Goal: Check status: Check status

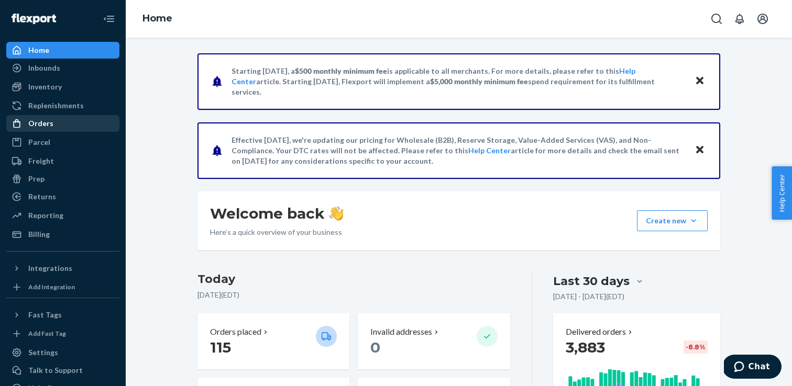
click at [67, 127] on div "Orders" at bounding box center [62, 123] width 111 height 15
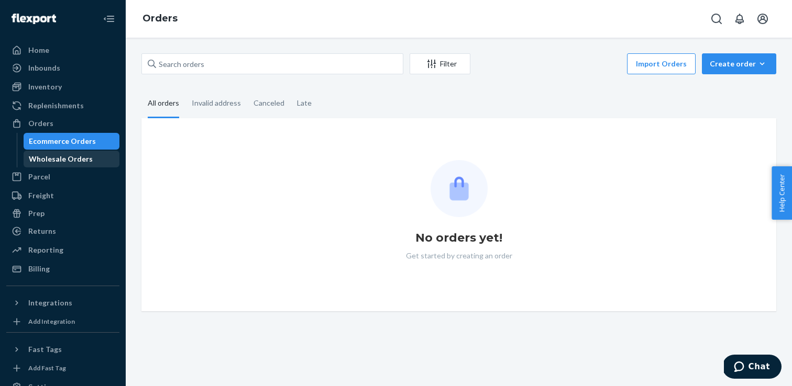
click at [69, 157] on div "Wholesale Orders" at bounding box center [61, 159] width 64 height 10
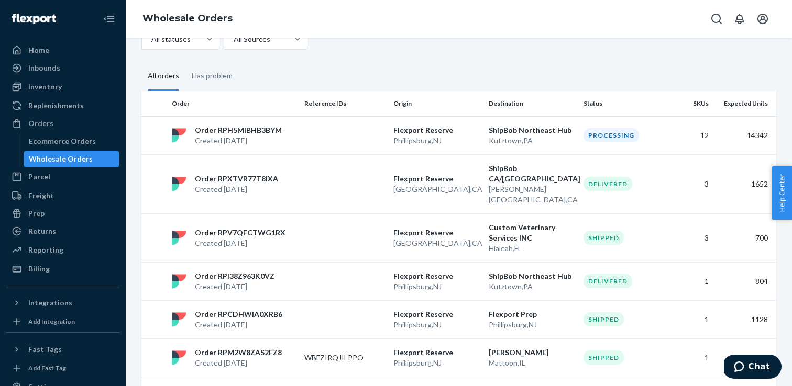
scroll to position [68, 0]
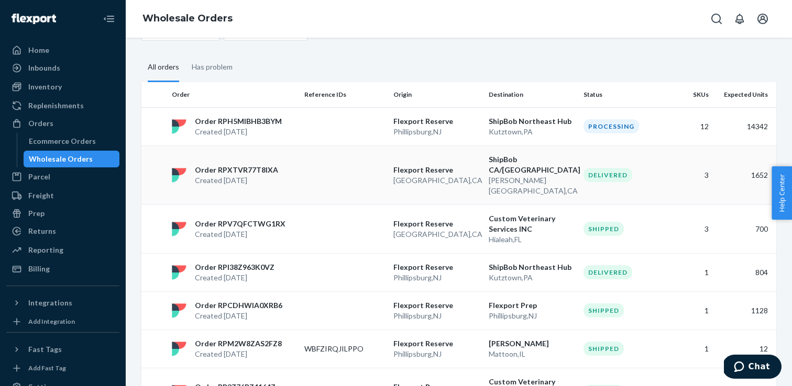
click at [283, 168] on div "Order RPXTVR77T8IXA Created [DATE]" at bounding box center [234, 175] width 132 height 21
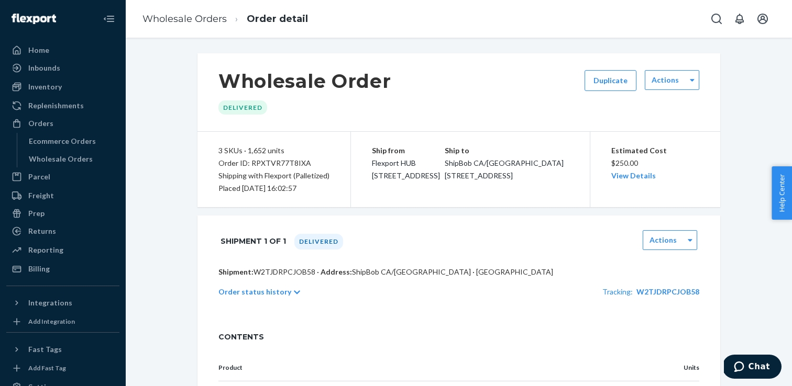
click at [288, 162] on div "Order ID: RPXTVR77T8IXA" at bounding box center [273, 163] width 111 height 13
copy div "RPXTVR77T8IXA"
click at [193, 19] on link "Wholesale Orders" at bounding box center [184, 19] width 84 height 12
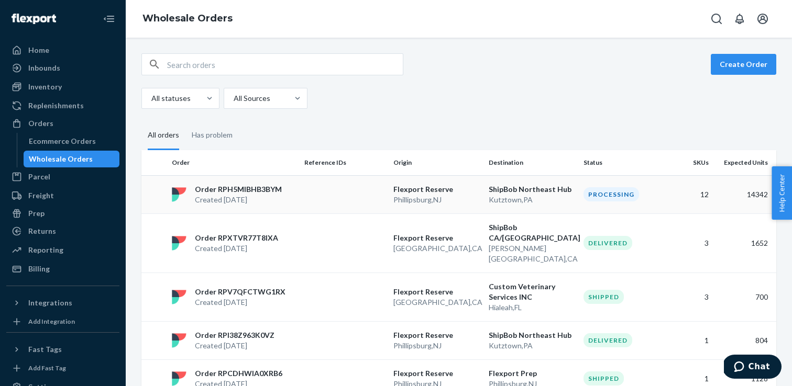
click at [451, 200] on p "[GEOGRAPHIC_DATA] , [GEOGRAPHIC_DATA]" at bounding box center [436, 200] width 87 height 10
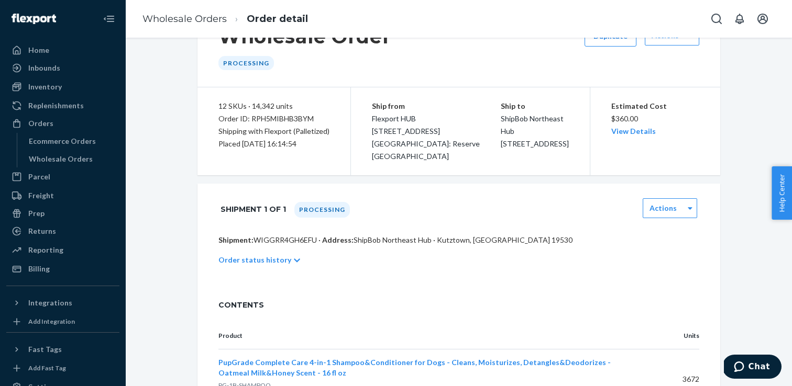
scroll to position [45, 0]
click at [274, 120] on div "Order ID: RPH5MIBHB3BYM" at bounding box center [273, 118] width 111 height 13
copy div "RPH5MIBHB3BYM"
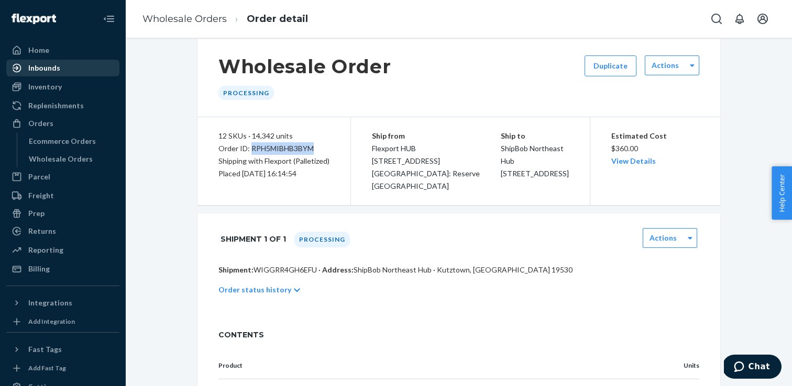
click at [86, 71] on div "Inbounds" at bounding box center [62, 68] width 111 height 15
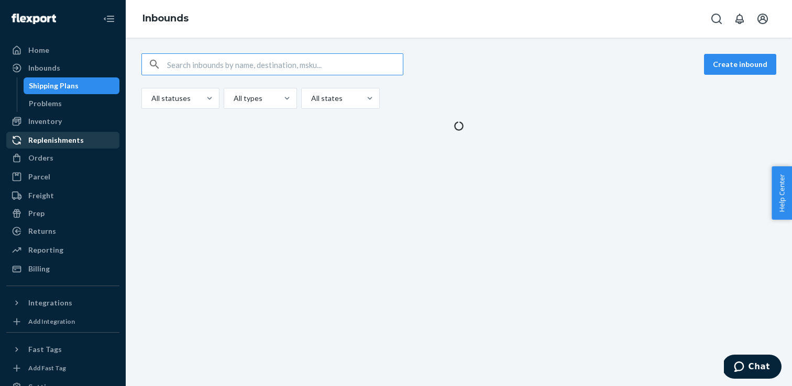
click at [71, 146] on div "Replenishments" at bounding box center [62, 140] width 111 height 15
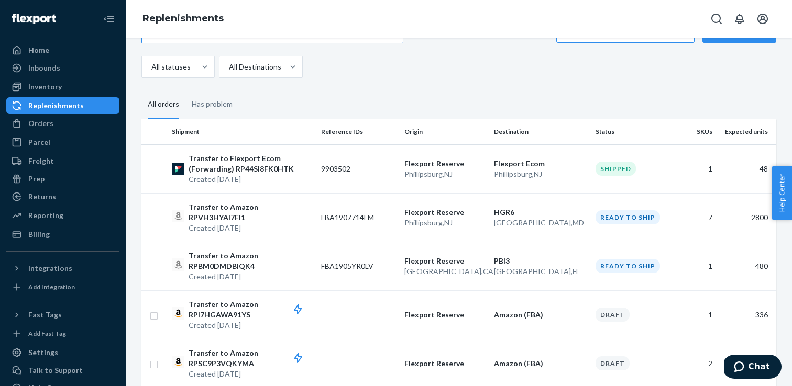
scroll to position [34, 0]
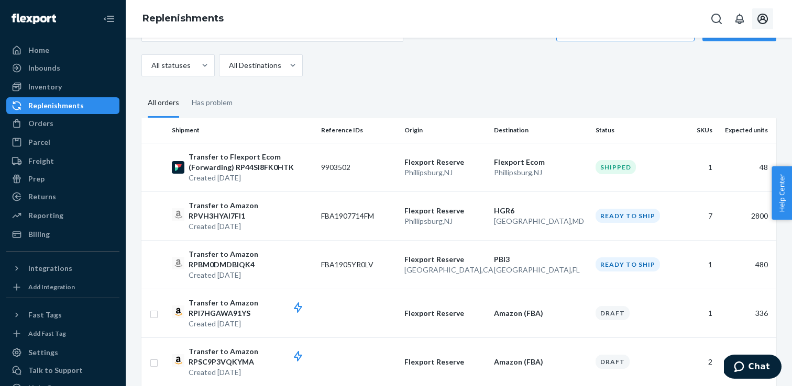
click at [758, 21] on icon "Open account menu" at bounding box center [762, 19] width 10 height 10
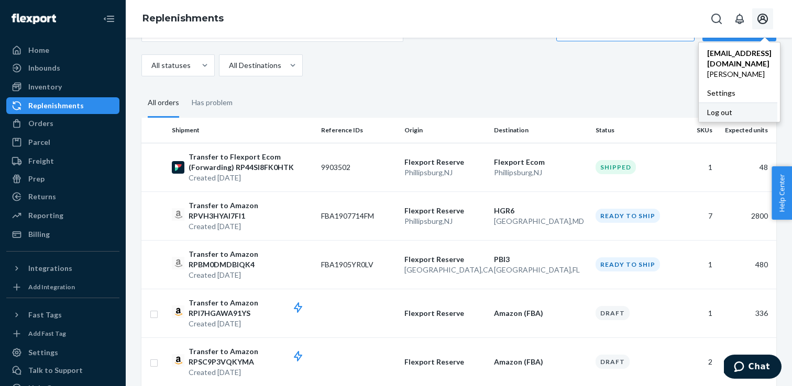
click at [698, 105] on div "Log out" at bounding box center [737, 112] width 79 height 19
